Goal: Information Seeking & Learning: Learn about a topic

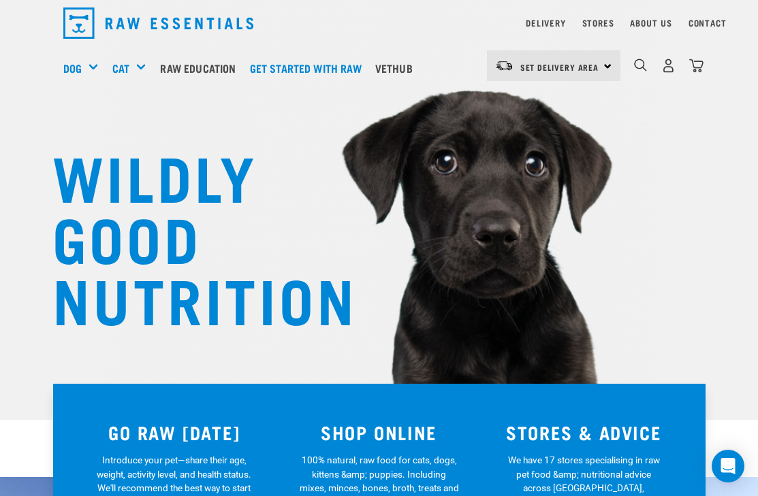
scroll to position [44, 0]
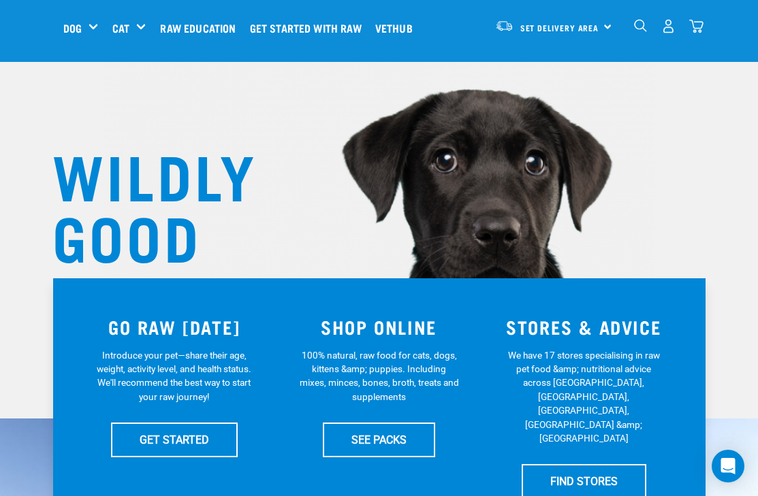
click at [0, 0] on h5 "Shop By Category" at bounding box center [0, 0] width 0 height 0
click at [0, 0] on h5 "Shop All Dog" at bounding box center [0, 0] width 0 height 0
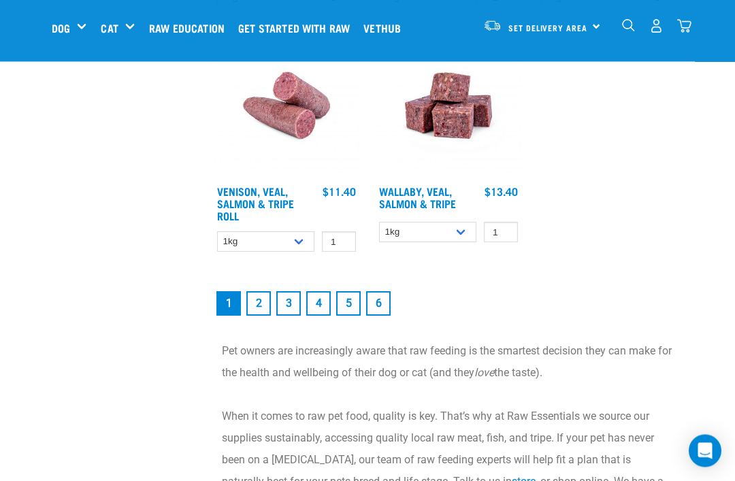
scroll to position [2645, 0]
click at [261, 316] on link "2" at bounding box center [258, 303] width 25 height 25
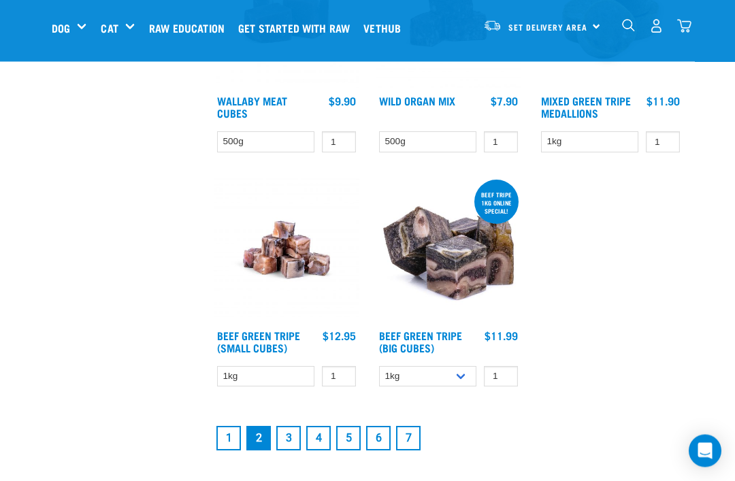
scroll to position [2387, 0]
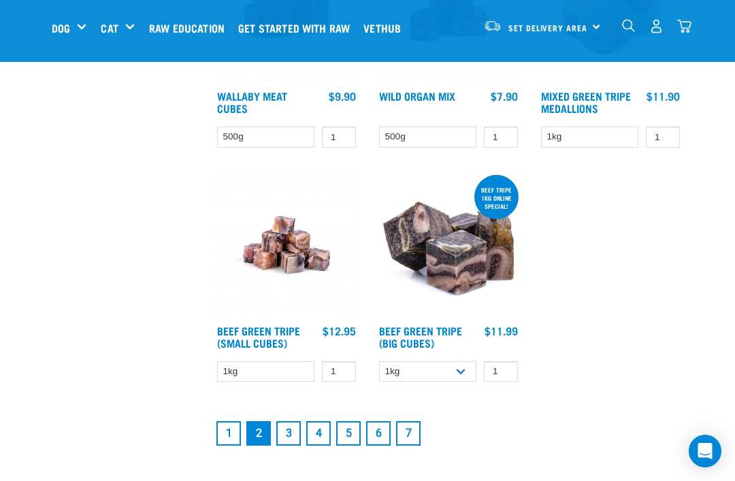
click at [239, 446] on link "1" at bounding box center [229, 433] width 25 height 25
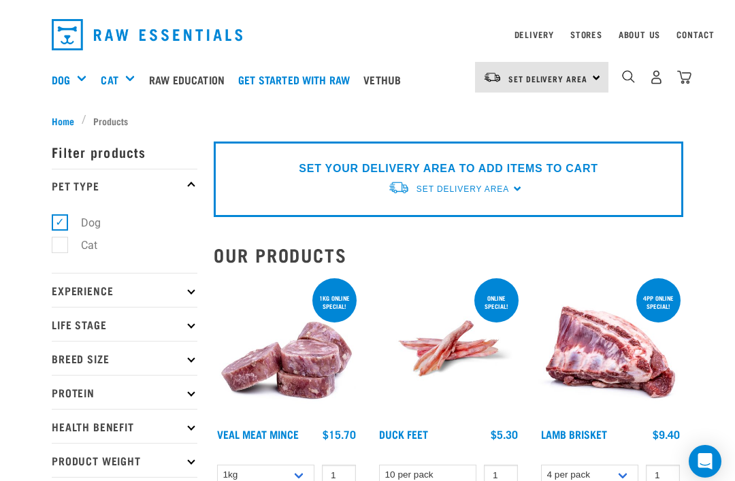
scroll to position [141, 0]
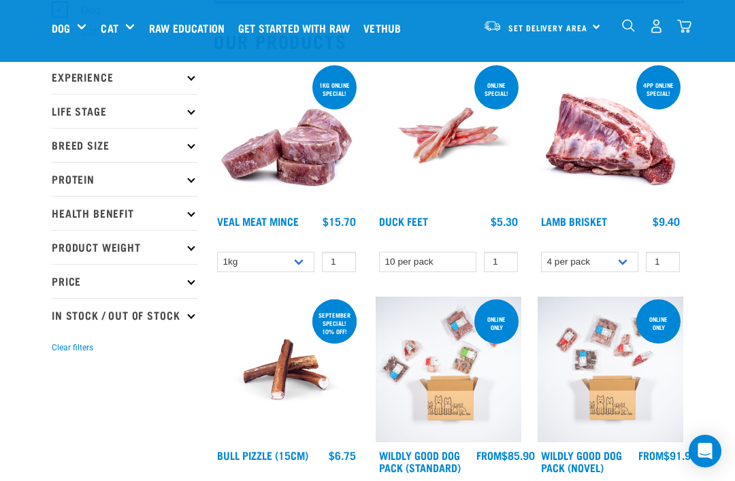
click at [174, 148] on p "Breed Size" at bounding box center [125, 145] width 146 height 34
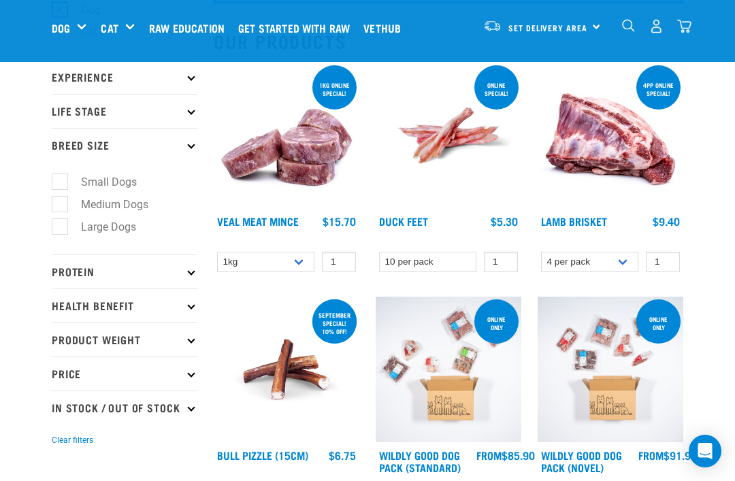
click at [62, 228] on label "Large Dogs" at bounding box center [100, 227] width 82 height 17
click at [61, 228] on input "Large Dogs" at bounding box center [56, 224] width 9 height 9
checkbox input "true"
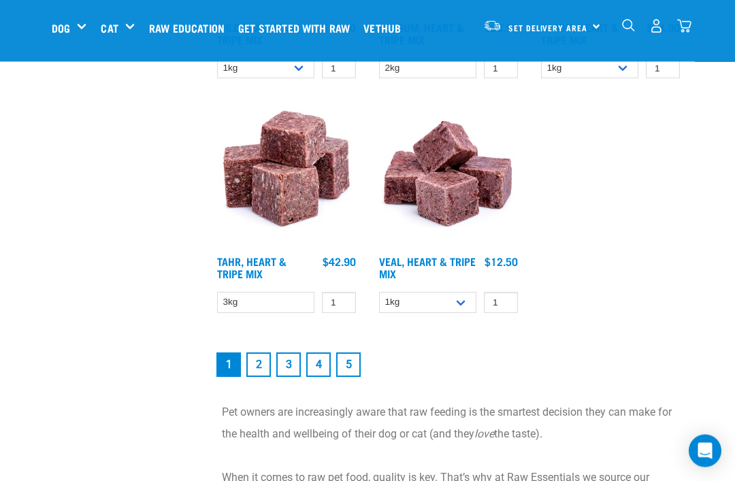
scroll to position [2553, 0]
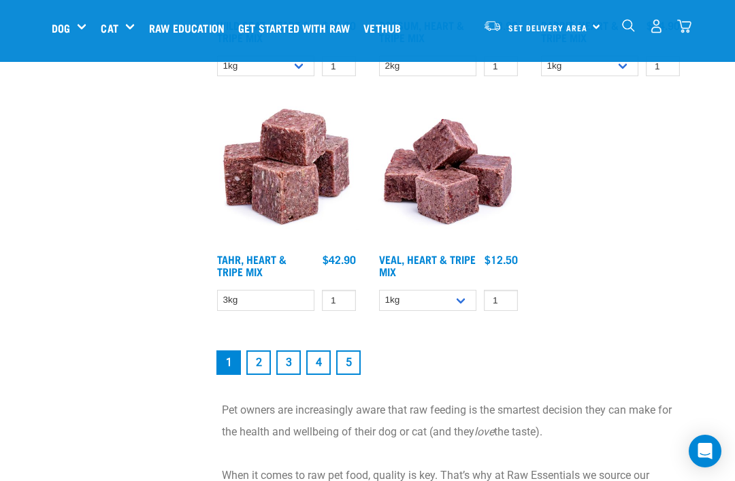
click at [263, 375] on link "2" at bounding box center [258, 363] width 25 height 25
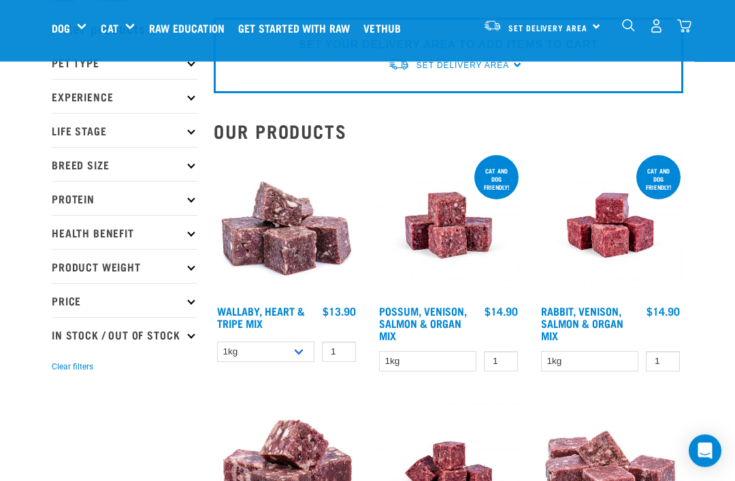
scroll to position [49, 0]
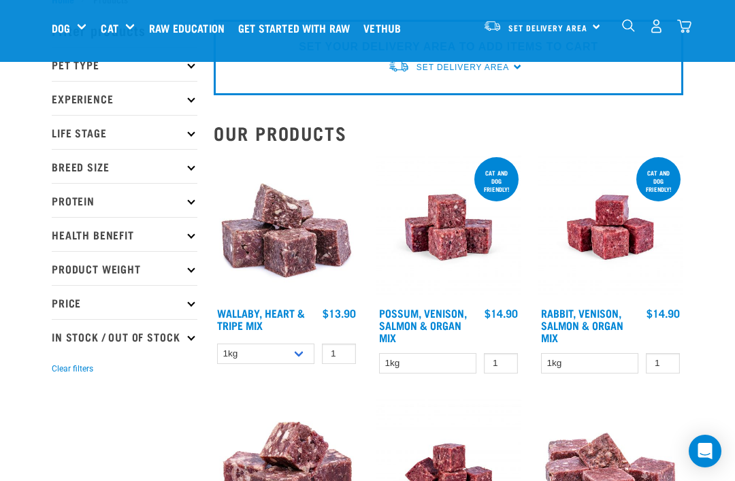
click at [185, 233] on p "Health Benefit" at bounding box center [125, 234] width 146 height 34
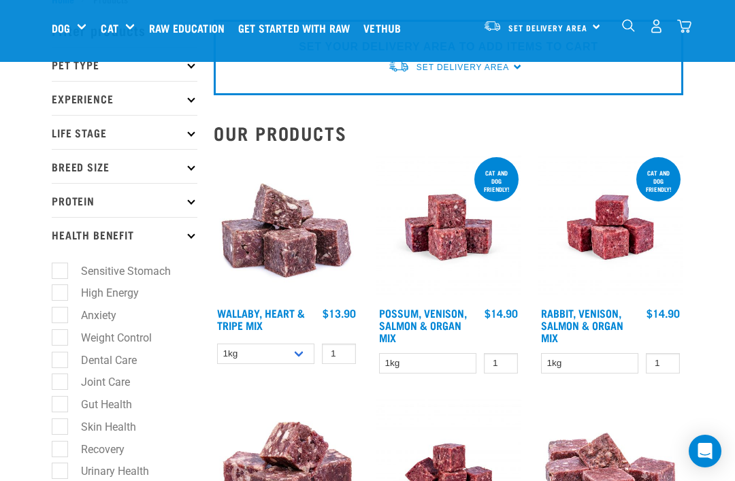
click at [187, 236] on p "Health Benefit" at bounding box center [125, 234] width 146 height 34
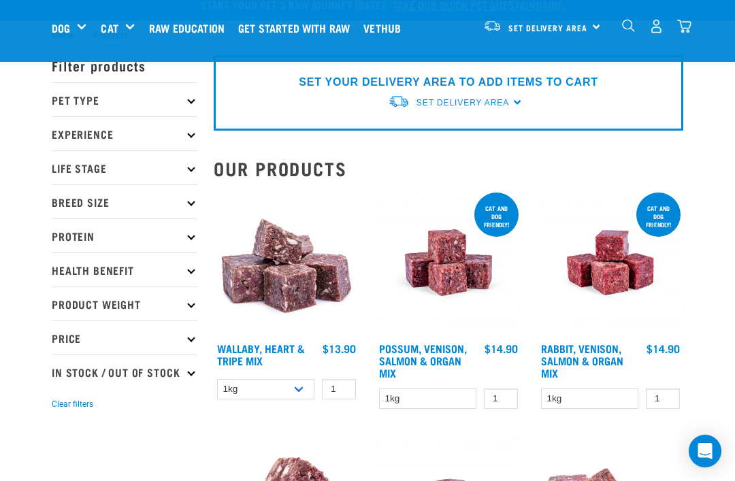
scroll to position [0, 0]
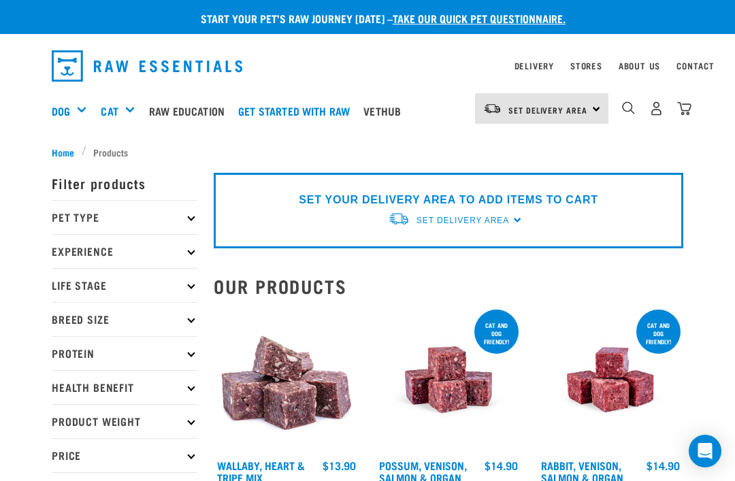
click at [180, 251] on p "Experience" at bounding box center [125, 251] width 146 height 34
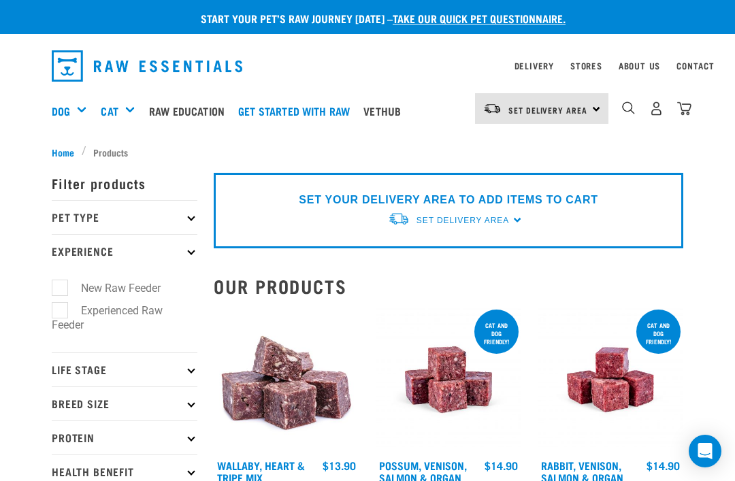
click at [181, 256] on p "Experience" at bounding box center [125, 251] width 146 height 34
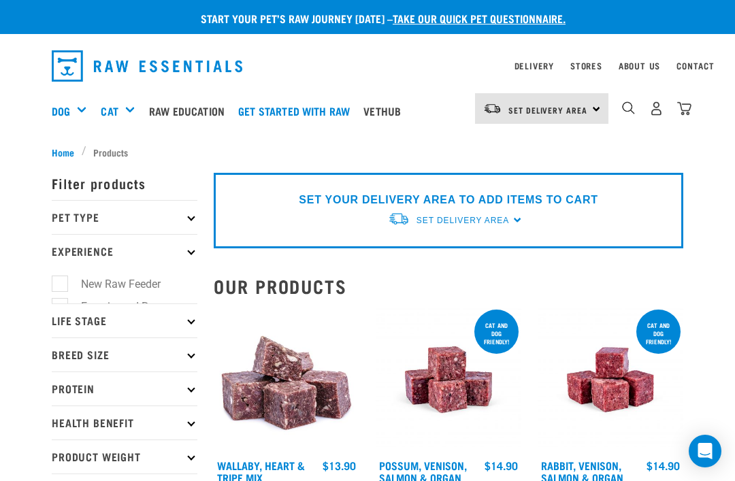
click at [187, 213] on p "Pet Type" at bounding box center [125, 217] width 146 height 34
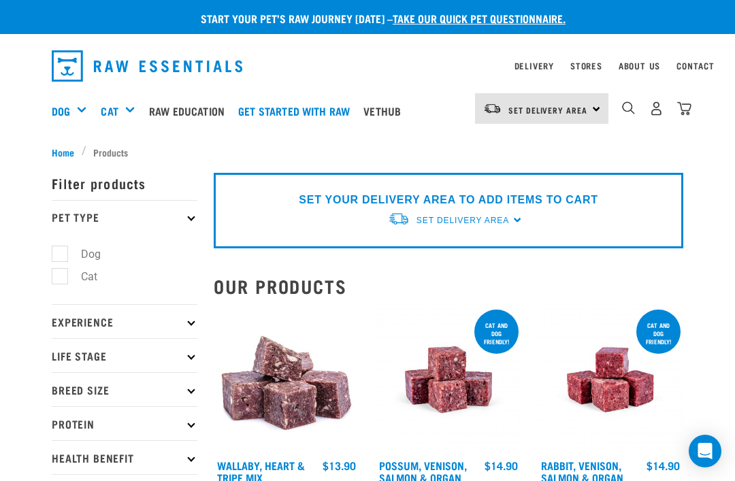
click at [64, 253] on label "Dog" at bounding box center [82, 254] width 47 height 17
click at [61, 253] on input "Dog" at bounding box center [56, 252] width 9 height 9
checkbox input "true"
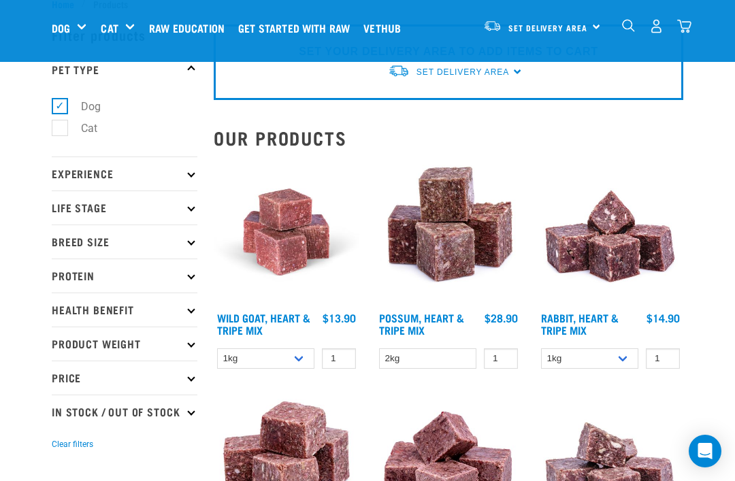
scroll to position [44, 0]
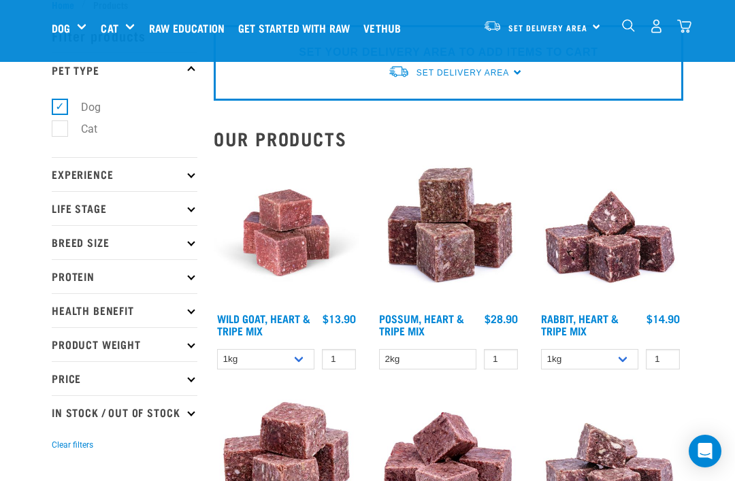
click at [185, 300] on p "Health Benefit" at bounding box center [125, 310] width 146 height 34
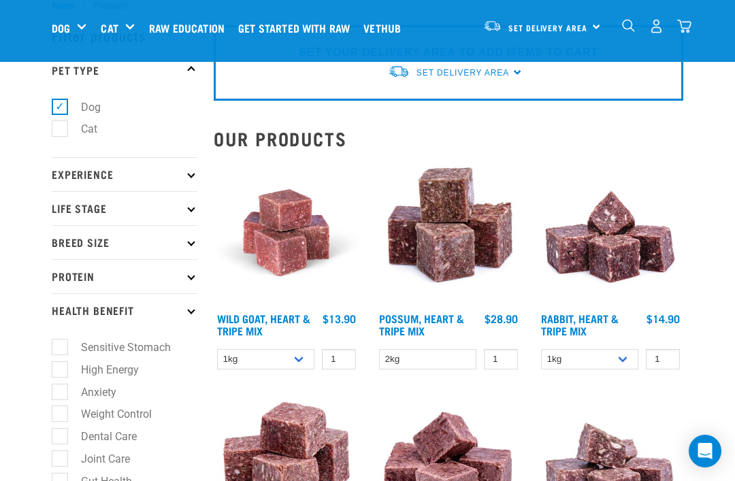
click at [184, 315] on p "Health Benefit" at bounding box center [125, 310] width 146 height 34
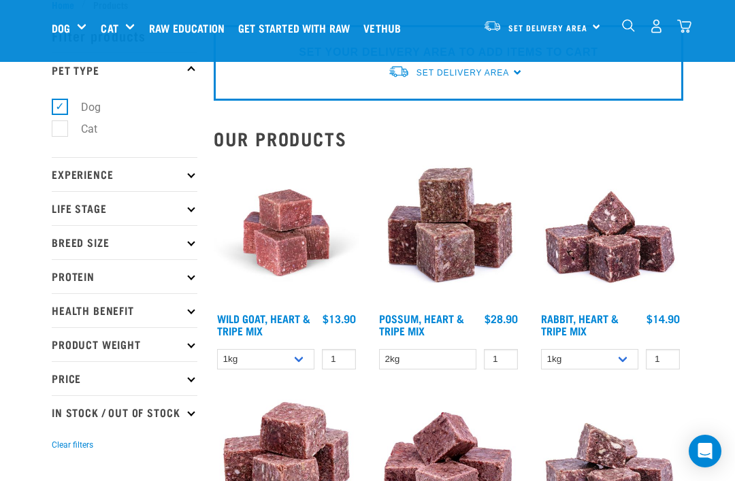
click at [176, 276] on p "Protein" at bounding box center [125, 276] width 146 height 34
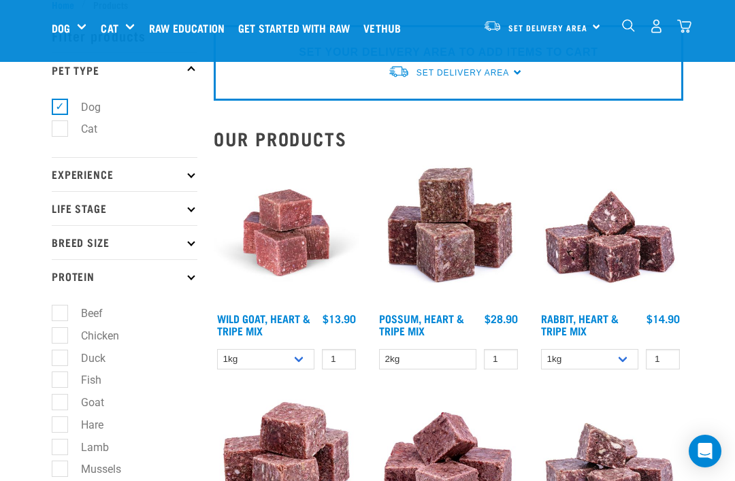
click at [183, 278] on p "Protein" at bounding box center [125, 276] width 146 height 34
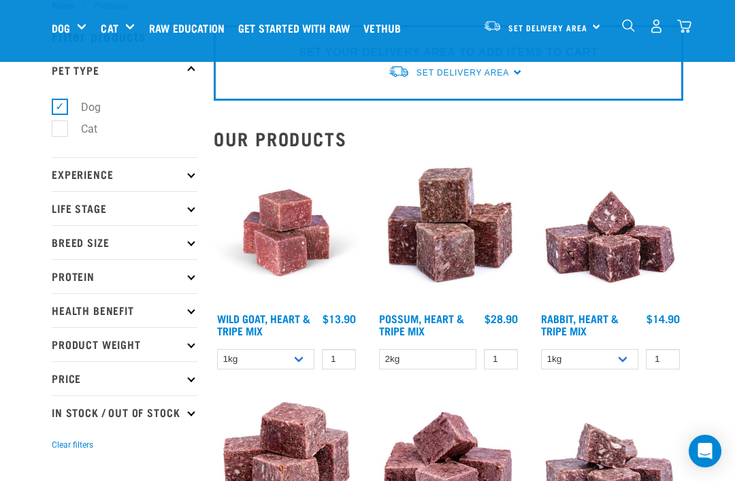
click at [188, 270] on p "Protein" at bounding box center [125, 276] width 146 height 34
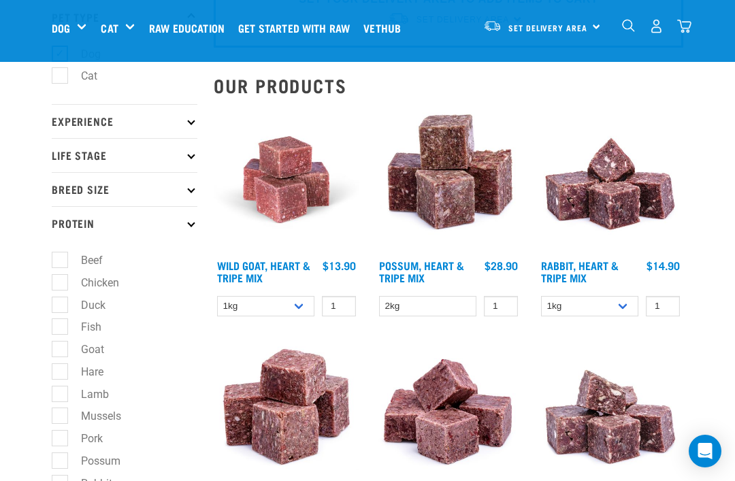
click at [185, 218] on p "Protein" at bounding box center [125, 223] width 146 height 34
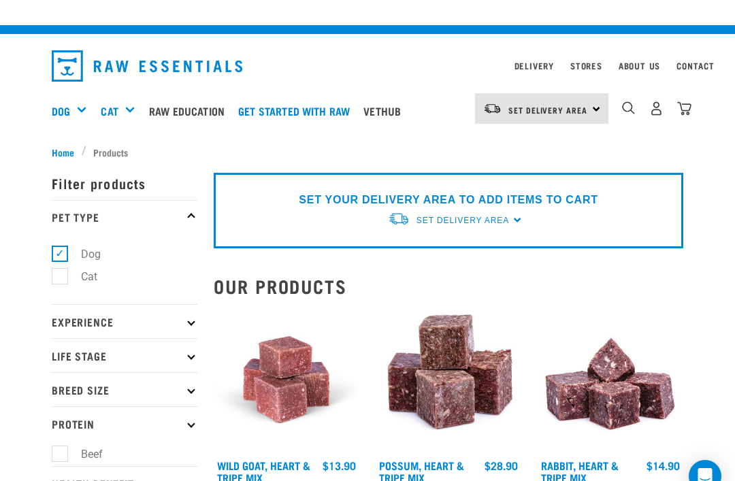
scroll to position [0, 0]
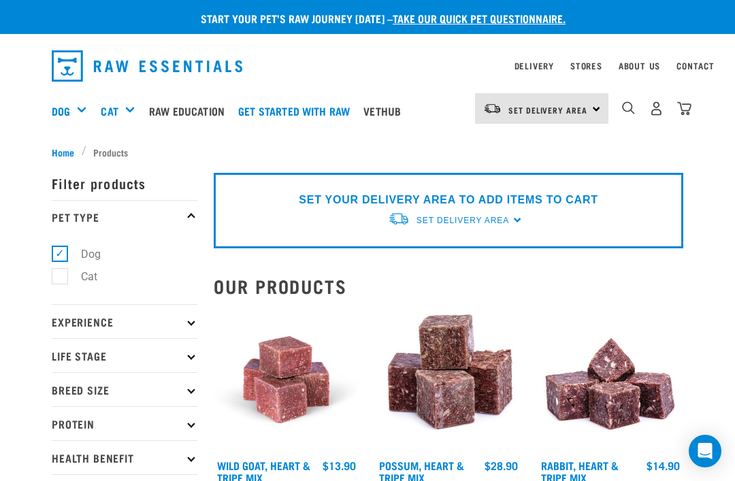
click at [608, 107] on div "Set Delivery Area North Island South Island" at bounding box center [541, 108] width 133 height 31
click at [633, 107] on img "dropdown navigation" at bounding box center [628, 107] width 13 height 13
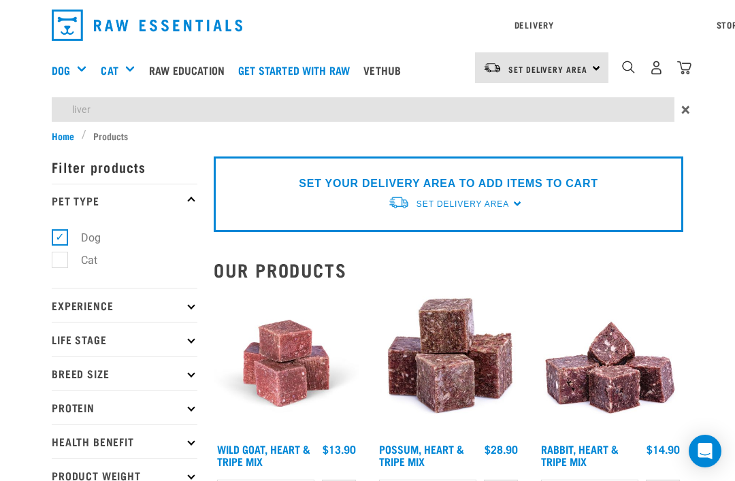
type input "liver"
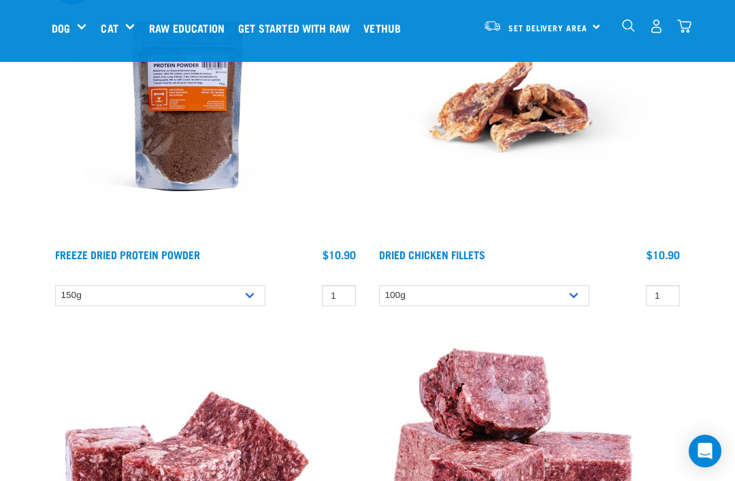
scroll to position [5752, 0]
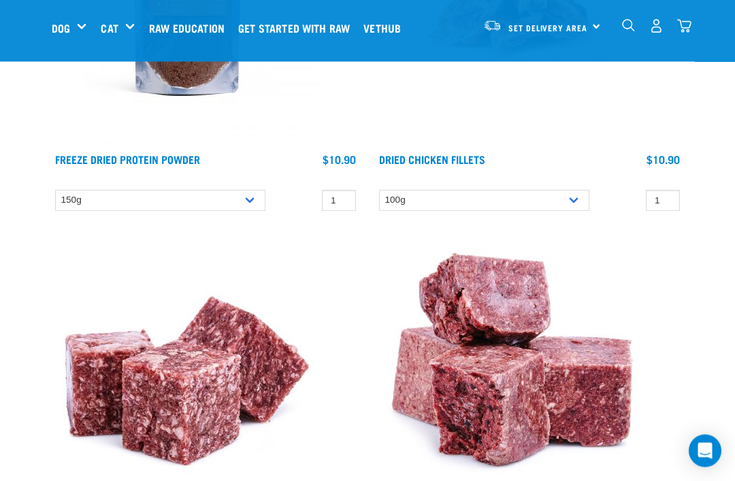
click at [205, 110] on img at bounding box center [188, 11] width 272 height 272
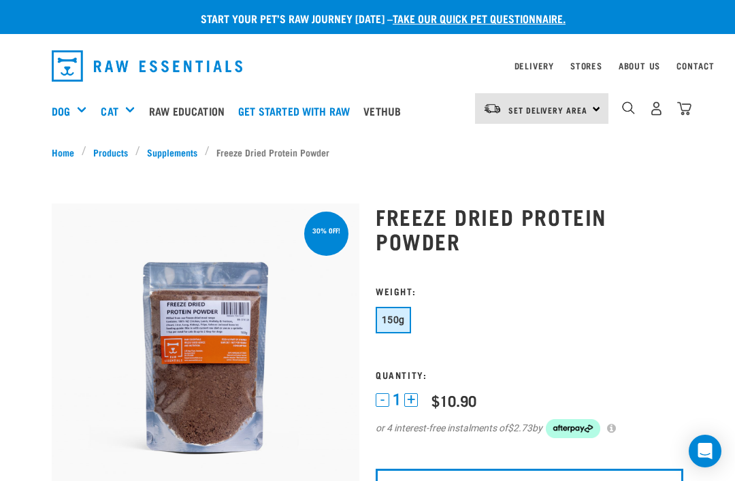
click at [171, 150] on link "Supplements" at bounding box center [172, 152] width 65 height 14
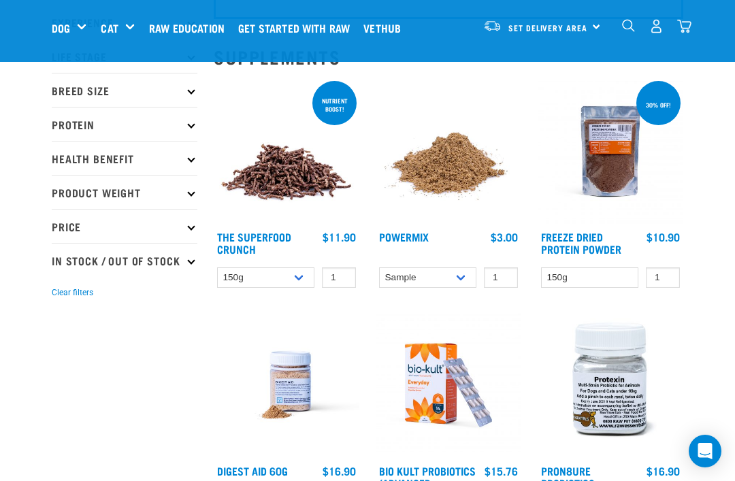
scroll to position [128, 0]
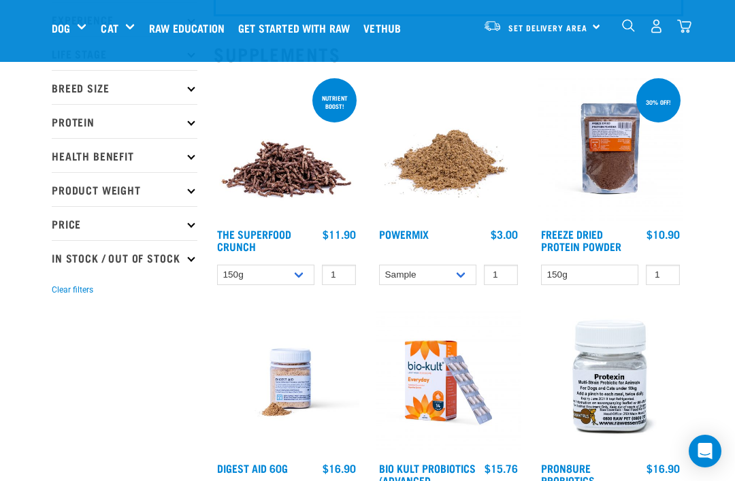
click at [607, 150] on img at bounding box center [611, 149] width 146 height 146
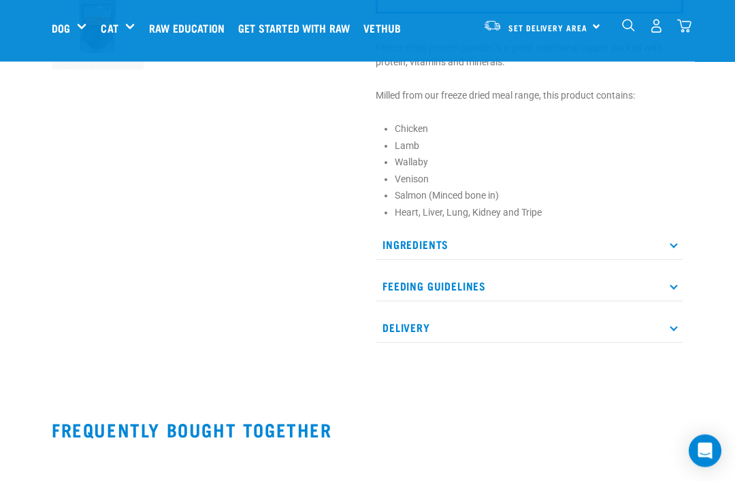
scroll to position [446, 0]
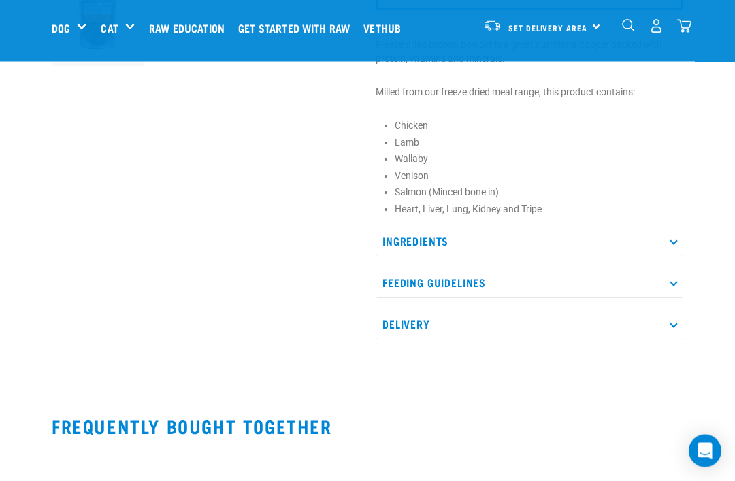
click at [671, 234] on p "Ingredients" at bounding box center [530, 242] width 308 height 31
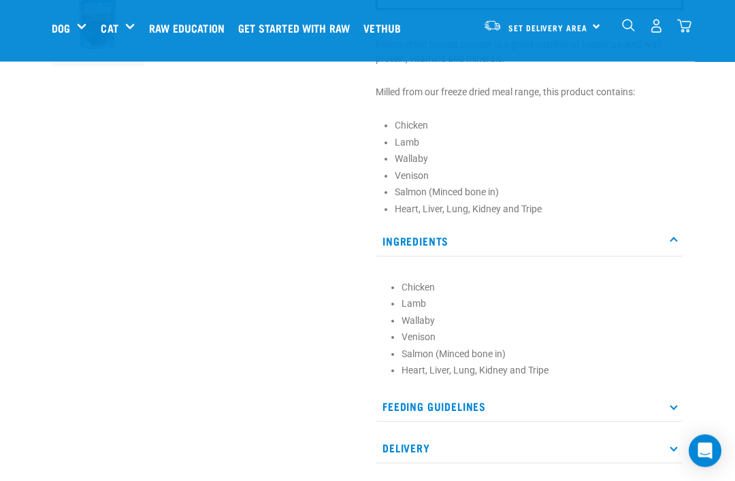
scroll to position [447, 0]
click at [671, 402] on p "Feeding Guidelines" at bounding box center [530, 407] width 308 height 31
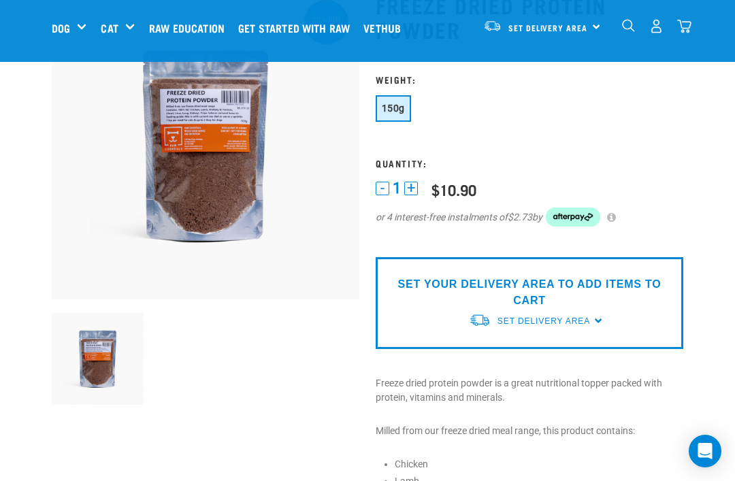
scroll to position [0, 0]
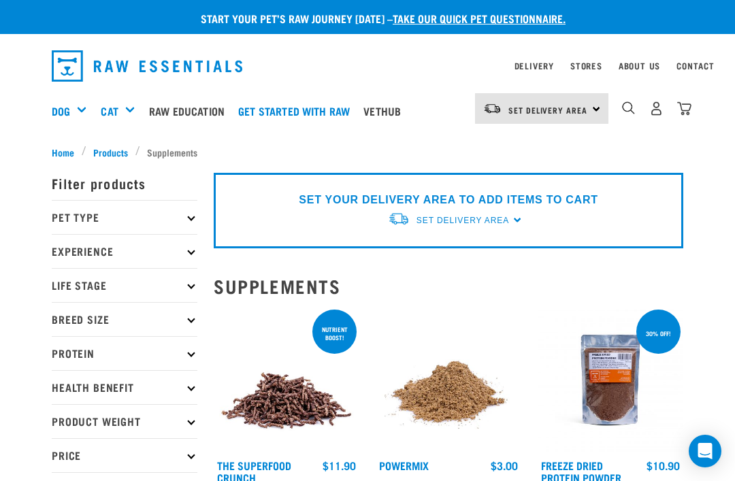
click at [189, 221] on p "Pet Type" at bounding box center [125, 217] width 146 height 34
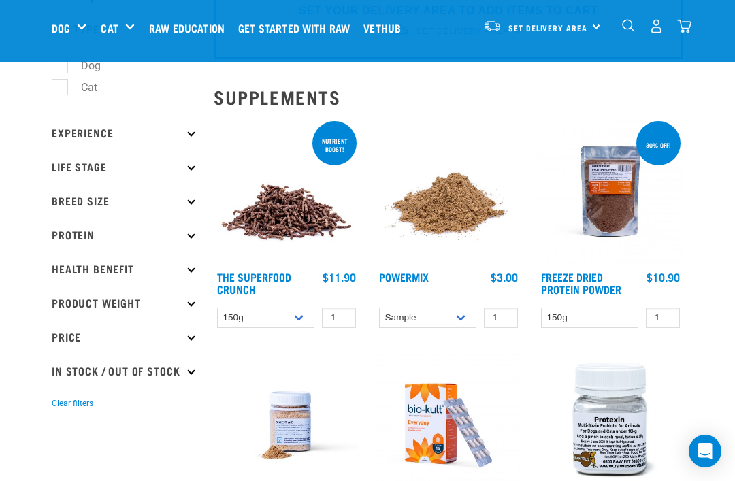
scroll to position [103, 0]
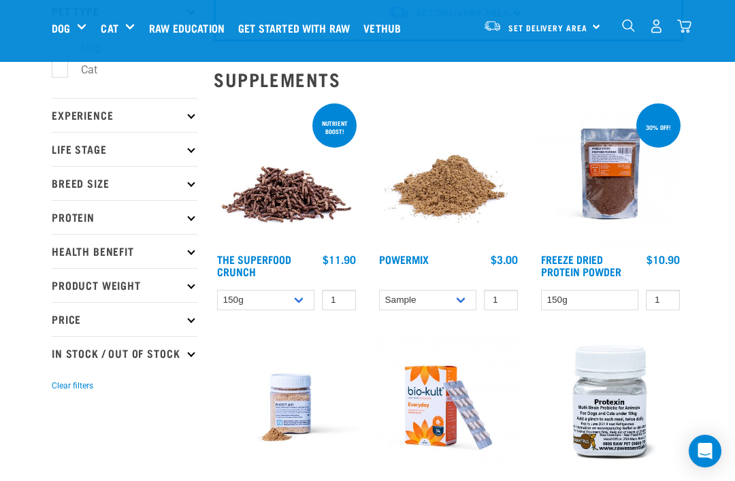
click at [191, 215] on icon at bounding box center [190, 216] width 7 height 7
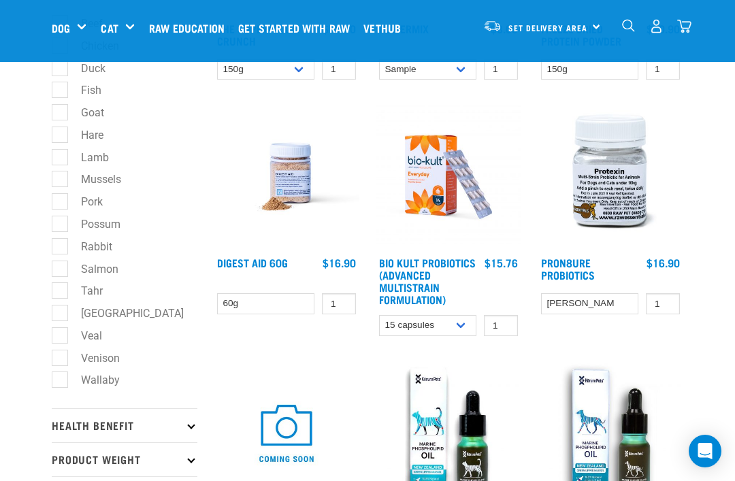
scroll to position [349, 0]
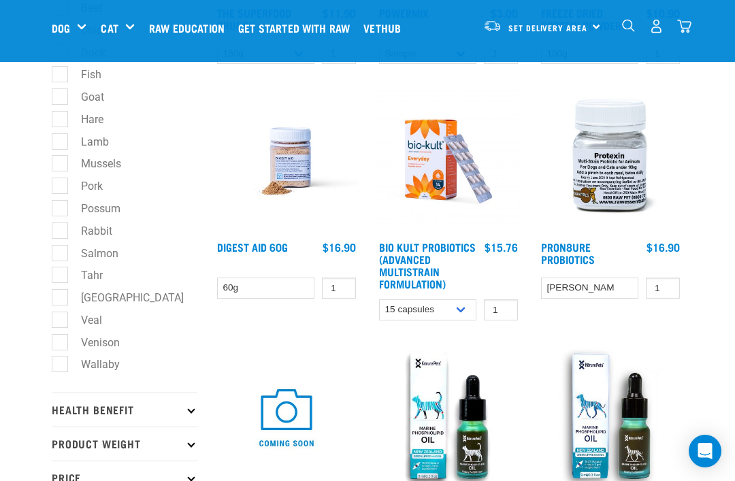
click at [0, 0] on div "Shop All Dog" at bounding box center [0, 0] width 0 height 0
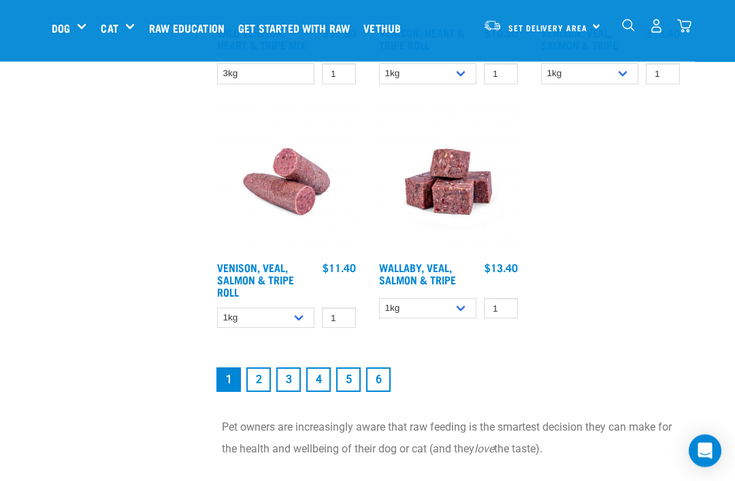
scroll to position [2568, 0]
click at [259, 392] on link "2" at bounding box center [258, 380] width 25 height 25
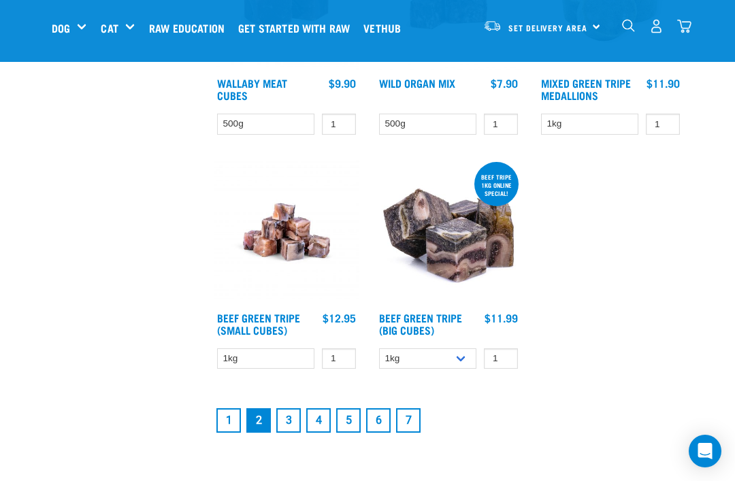
scroll to position [2404, 0]
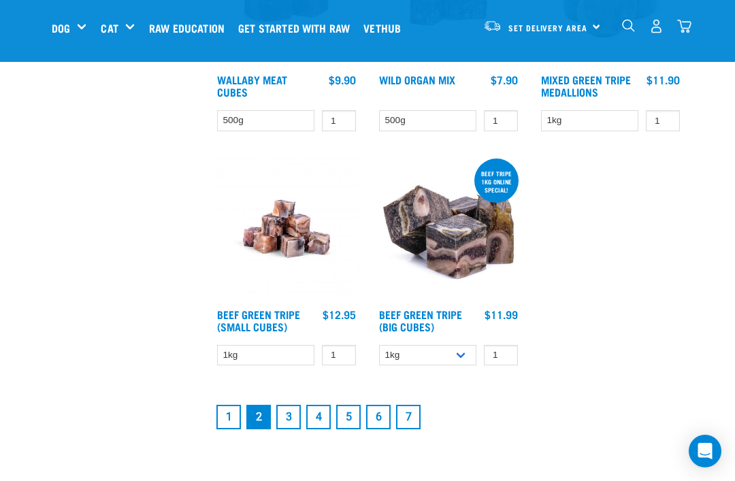
click at [289, 428] on link "3" at bounding box center [288, 417] width 25 height 25
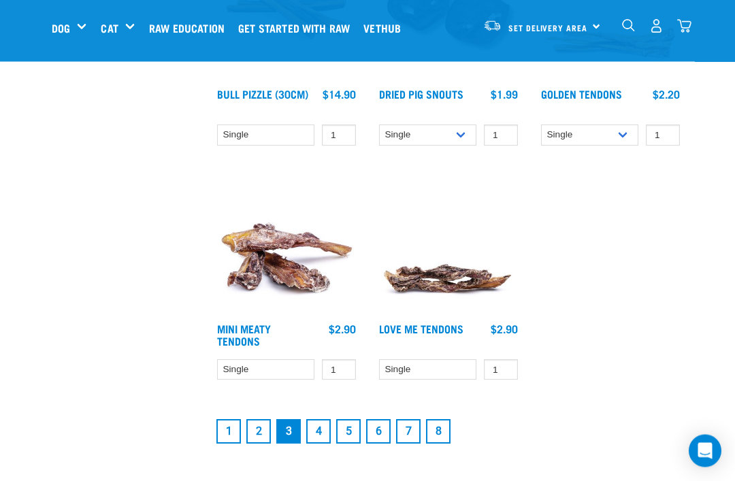
scroll to position [2404, 0]
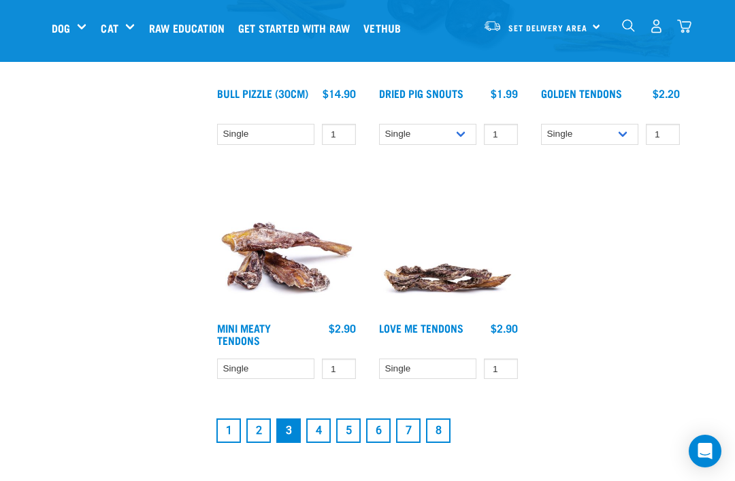
click at [490, 281] on img at bounding box center [449, 243] width 146 height 146
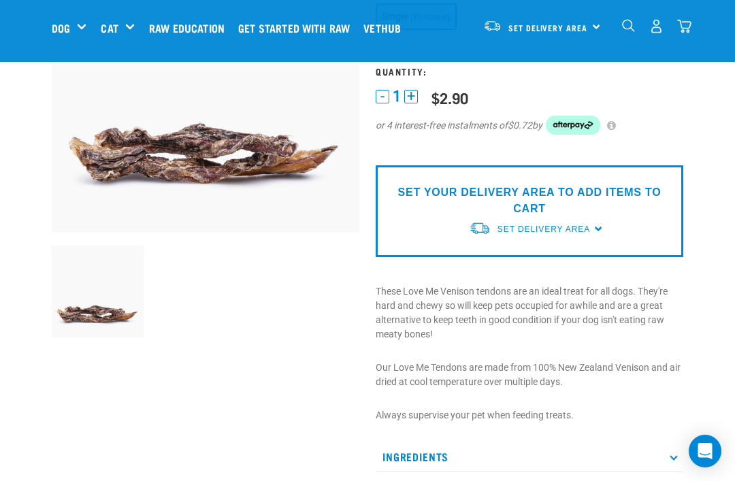
scroll to position [178, 0]
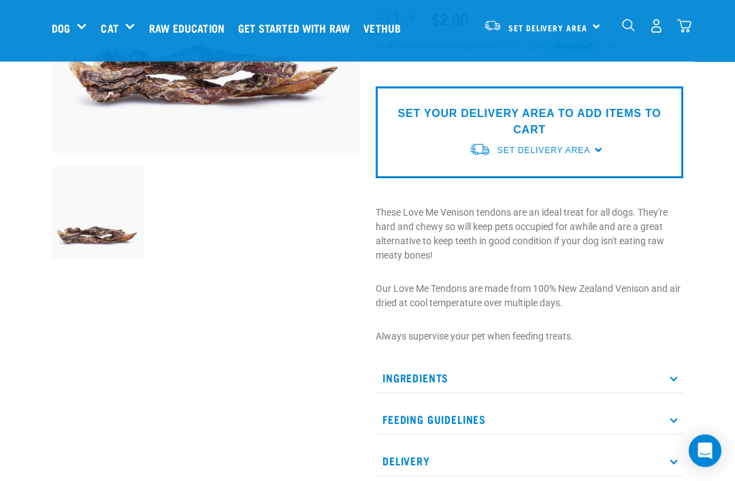
click at [665, 364] on p "Ingredients" at bounding box center [530, 379] width 308 height 31
click at [664, 383] on p "Ingredients" at bounding box center [530, 378] width 308 height 31
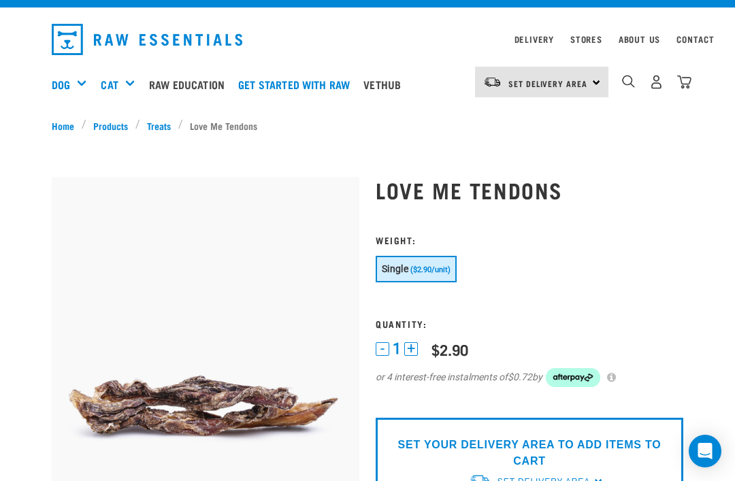
scroll to position [0, 0]
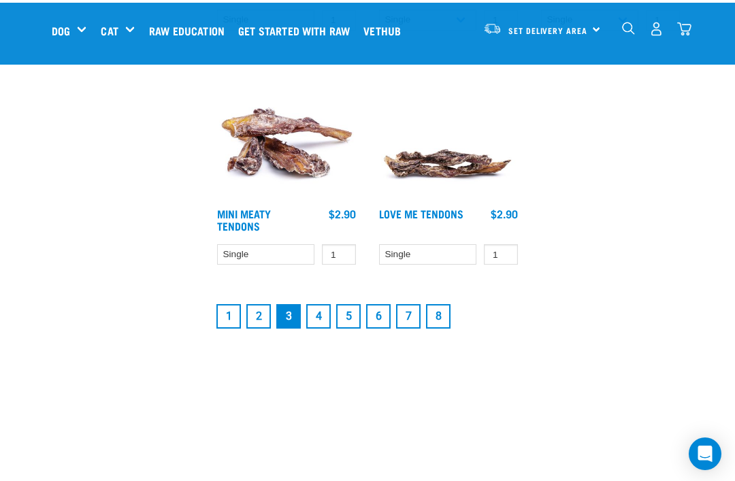
scroll to position [2526, 0]
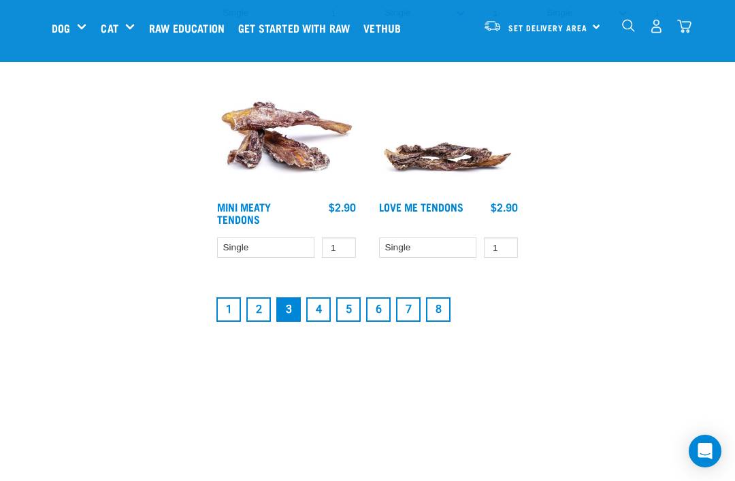
click at [319, 315] on link "4" at bounding box center [318, 310] width 25 height 25
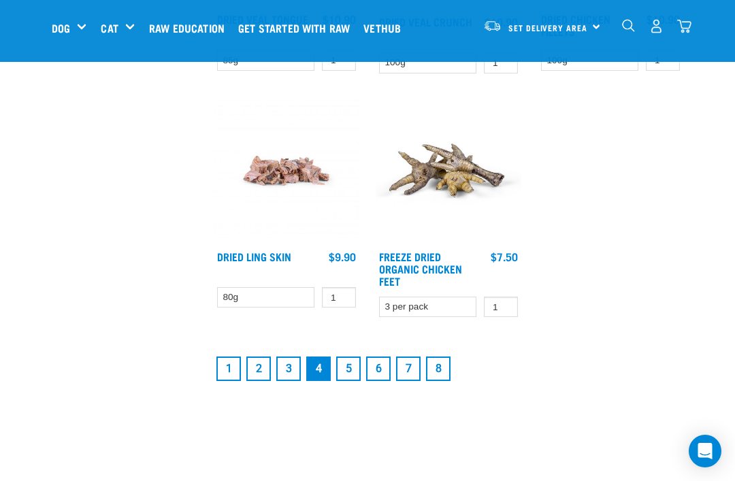
scroll to position [2475, 0]
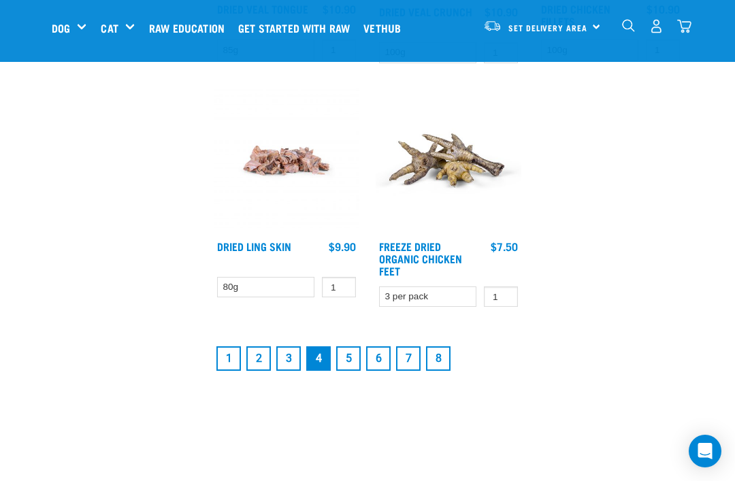
click at [294, 355] on link "3" at bounding box center [288, 359] width 25 height 25
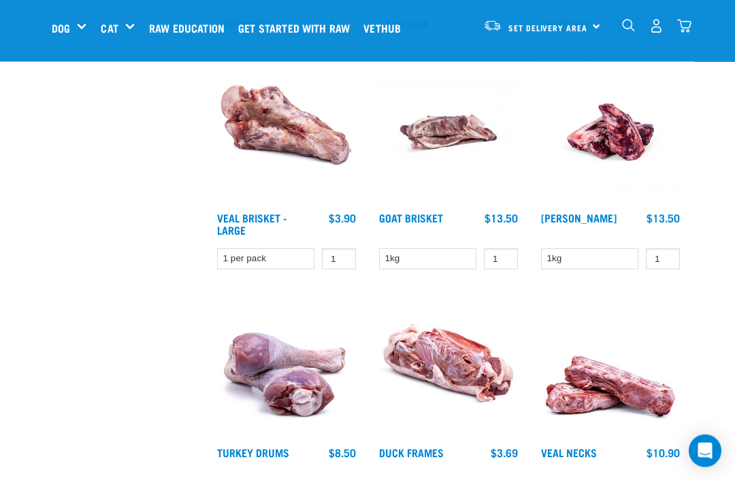
scroll to position [1092, 0]
click at [204, 22] on link "Raw Education" at bounding box center [190, 28] width 89 height 54
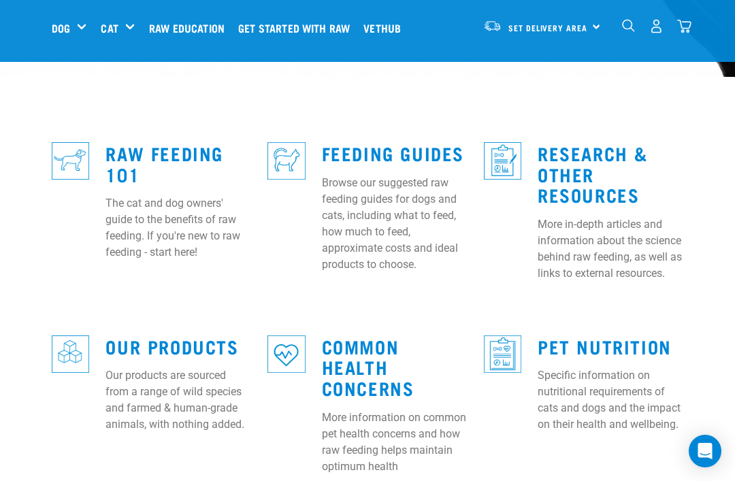
scroll to position [355, 0]
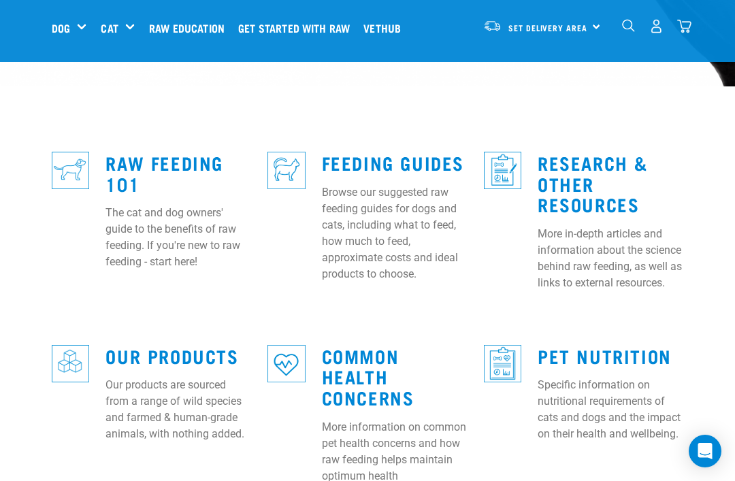
click at [134, 157] on link "Raw Feeding 101" at bounding box center [165, 172] width 118 height 31
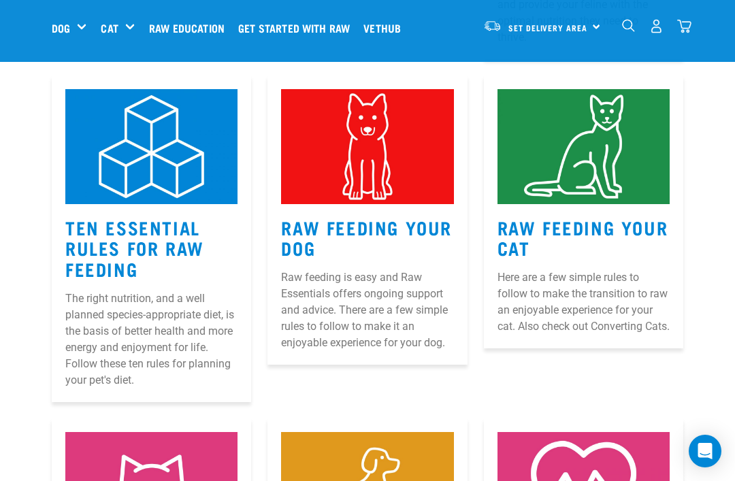
scroll to position [657, 0]
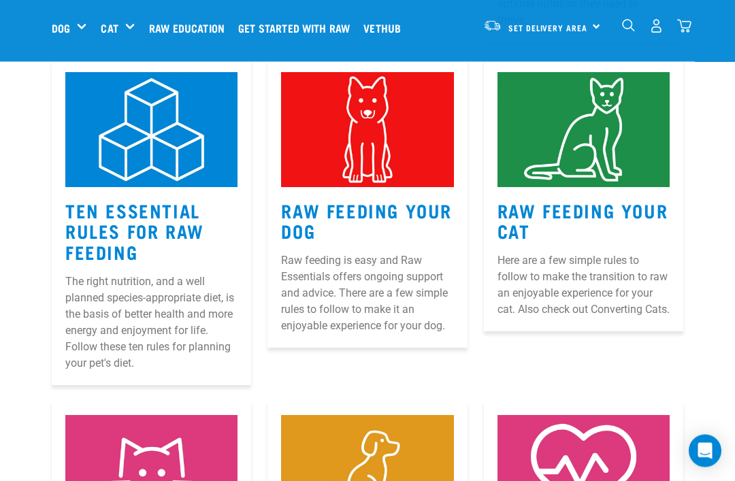
click at [162, 206] on link "Ten Essential Rules for Raw Feeding" at bounding box center [134, 232] width 139 height 52
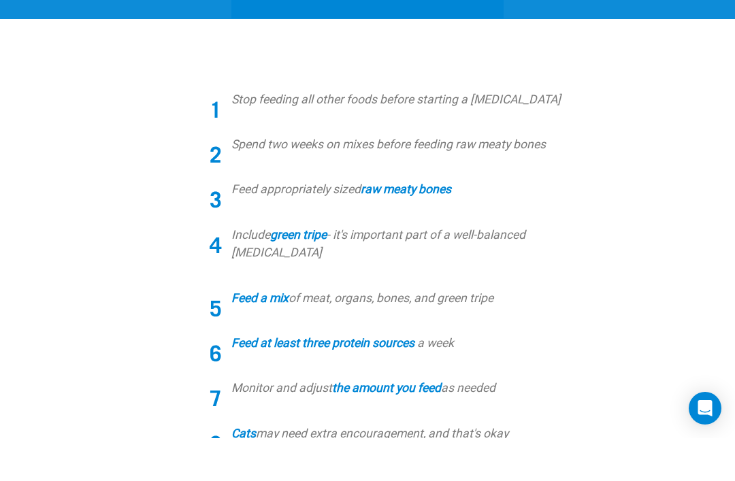
scroll to position [511, 0]
